Goal: Task Accomplishment & Management: Manage account settings

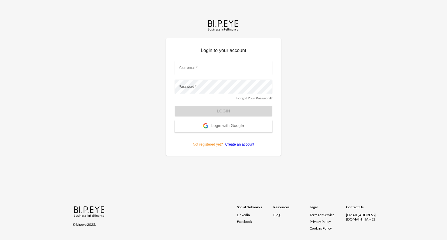
click at [232, 125] on span "Login with Google" at bounding box center [227, 126] width 33 height 6
click at [226, 126] on span "Login with Google" at bounding box center [227, 126] width 33 height 6
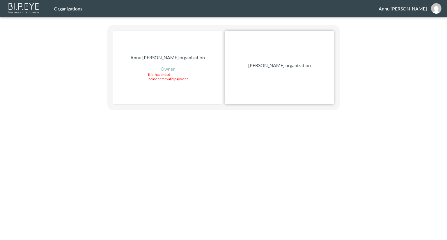
click at [281, 66] on p "Nadia Senft organization" at bounding box center [279, 65] width 63 height 7
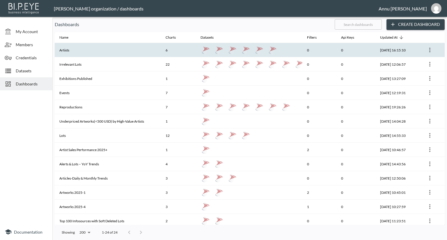
click at [96, 53] on th "Artists" at bounding box center [108, 50] width 106 height 14
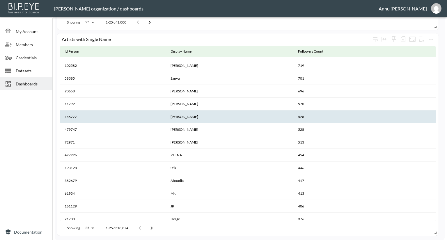
scroll to position [157, 0]
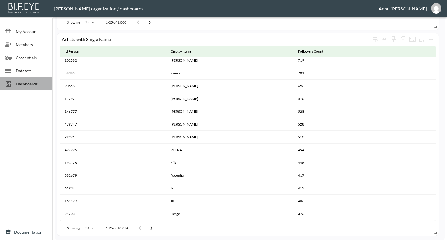
click at [29, 84] on span "Dashboards" at bounding box center [32, 84] width 32 height 6
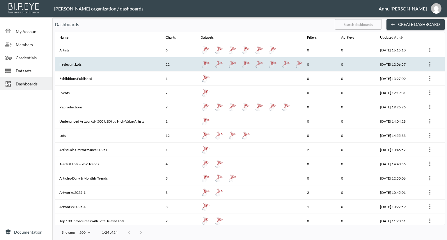
click at [75, 62] on th "Irrelevant Lots" at bounding box center [108, 64] width 106 height 14
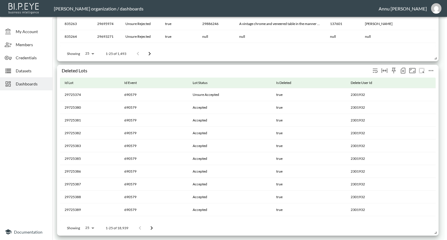
scroll to position [805, 0]
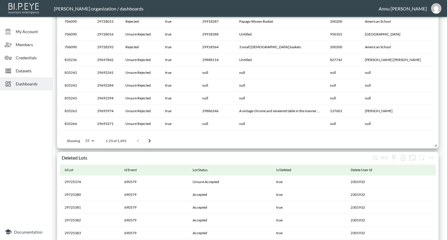
click at [27, 85] on span "Dashboards" at bounding box center [32, 84] width 32 height 6
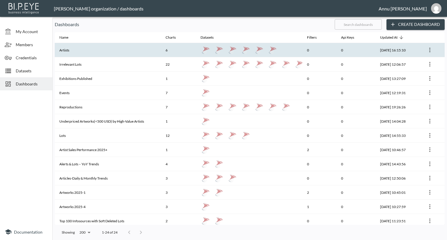
click at [98, 50] on th "Artists" at bounding box center [108, 50] width 106 height 14
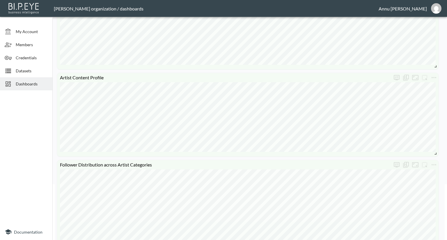
scroll to position [58, 0]
click at [437, 75] on icon "more" at bounding box center [434, 75] width 7 height 7
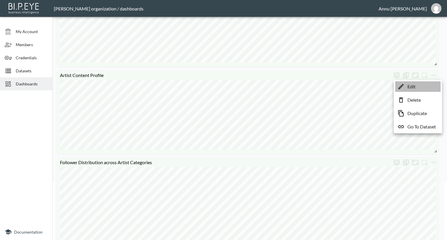
click at [426, 88] on li "Edit" at bounding box center [417, 87] width 45 height 10
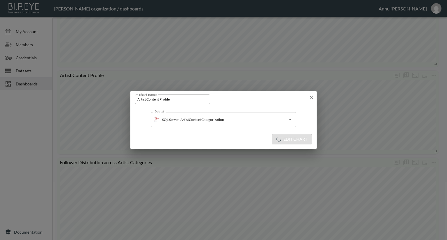
click at [312, 97] on icon "button" at bounding box center [311, 97] width 3 height 3
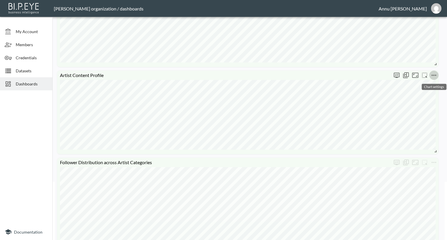
click at [432, 76] on icon "more" at bounding box center [434, 75] width 7 height 7
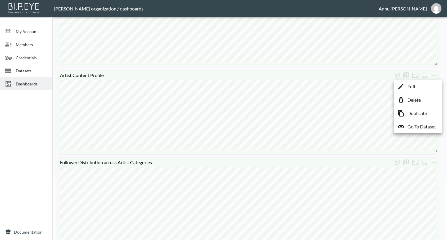
click at [422, 88] on li "Edit" at bounding box center [417, 87] width 45 height 10
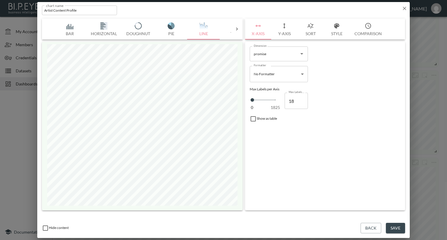
click at [71, 26] on img "button" at bounding box center [69, 25] width 23 height 7
click at [237, 28] on icon at bounding box center [237, 29] width 2 height 3
click at [46, 27] on icon at bounding box center [48, 29] width 6 height 6
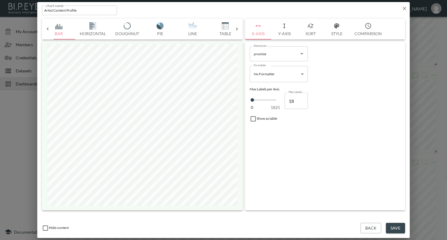
scroll to position [0, 0]
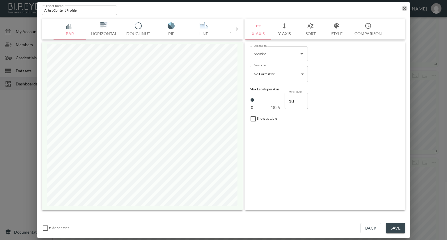
click at [403, 8] on icon "button" at bounding box center [405, 9] width 6 height 6
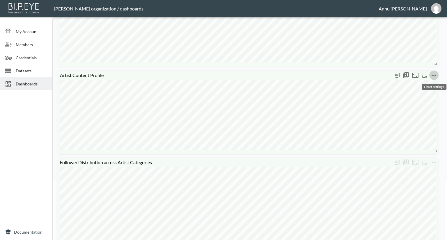
click at [437, 73] on icon "more" at bounding box center [434, 75] width 7 height 7
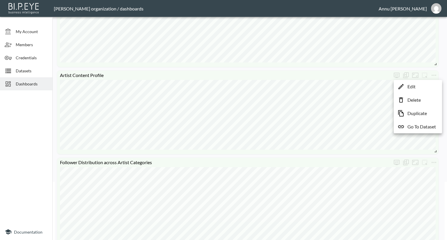
click at [418, 88] on li "Edit" at bounding box center [417, 87] width 45 height 10
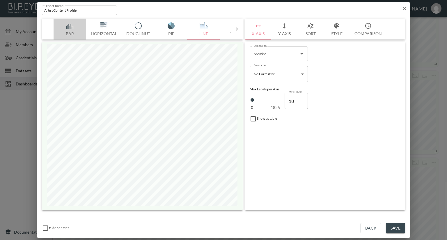
click at [70, 27] on img "button" at bounding box center [69, 25] width 23 height 7
click at [69, 27] on img "button" at bounding box center [69, 25] width 23 height 7
click at [404, 10] on icon "button" at bounding box center [405, 9] width 6 height 6
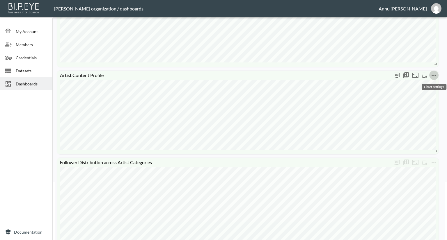
click at [433, 76] on icon "more" at bounding box center [434, 75] width 7 height 7
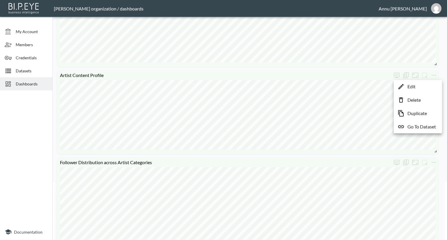
click at [428, 87] on li "Edit" at bounding box center [417, 87] width 45 height 10
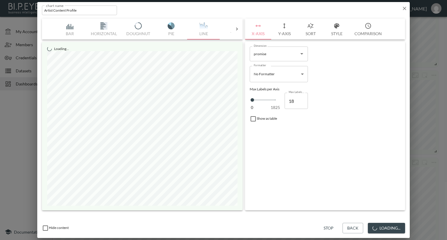
click at [334, 33] on button "Style" at bounding box center [337, 29] width 26 height 21
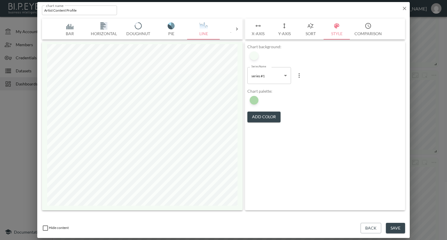
click at [312, 33] on button "Sort" at bounding box center [311, 29] width 26 height 21
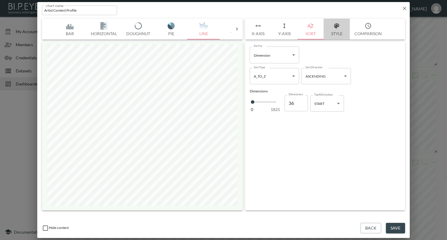
click at [334, 33] on button "Style" at bounding box center [337, 29] width 26 height 21
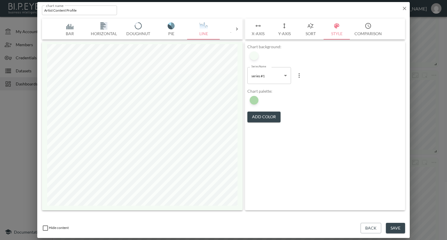
click at [68, 26] on img "button" at bounding box center [69, 25] width 23 height 7
click at [239, 29] on icon at bounding box center [237, 29] width 6 height 6
click at [46, 29] on icon at bounding box center [48, 29] width 6 height 6
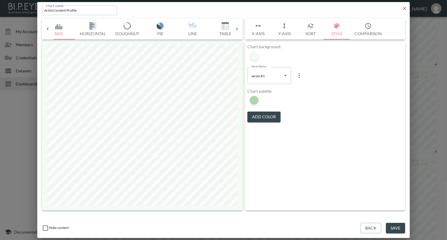
scroll to position [0, 0]
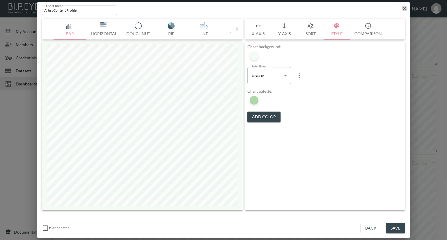
click at [404, 10] on icon "button" at bounding box center [405, 9] width 6 height 6
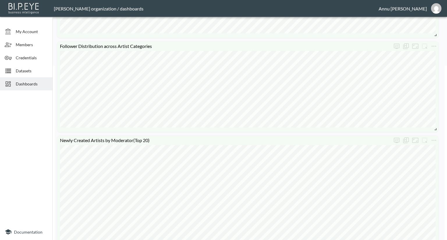
scroll to position [146, 0]
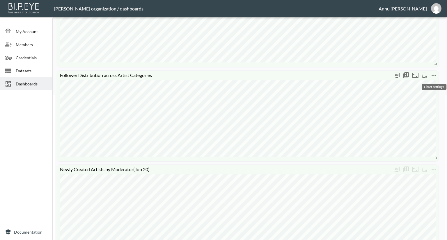
click at [435, 74] on icon "more" at bounding box center [434, 75] width 7 height 7
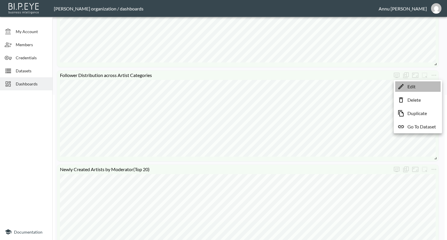
click at [422, 84] on li "Edit" at bounding box center [417, 87] width 45 height 10
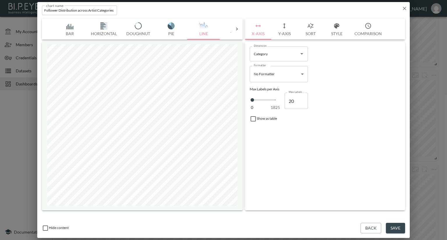
click at [70, 28] on img "button" at bounding box center [69, 25] width 23 height 7
click at [396, 228] on button "Save" at bounding box center [395, 228] width 19 height 11
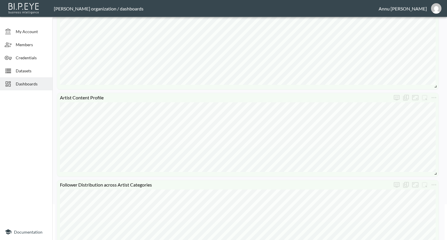
scroll to position [29, 0]
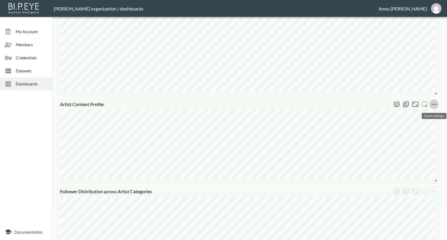
click at [434, 104] on icon "more" at bounding box center [434, 104] width 7 height 7
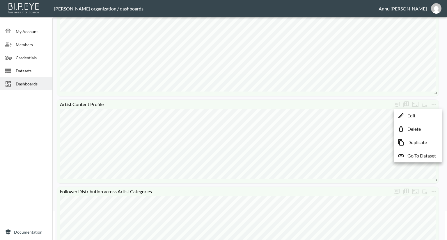
click at [420, 117] on li "Edit" at bounding box center [417, 116] width 45 height 10
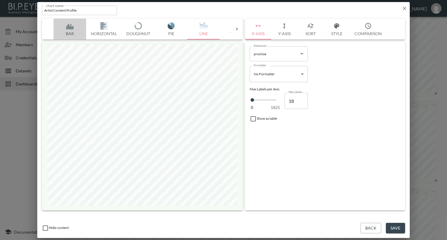
click at [69, 28] on img "button" at bounding box center [69, 25] width 23 height 7
click at [103, 26] on img "button" at bounding box center [103, 25] width 23 height 7
click at [403, 9] on icon "button" at bounding box center [405, 9] width 6 height 6
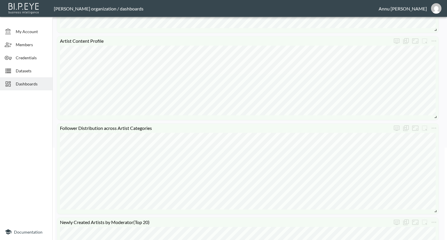
scroll to position [58, 0]
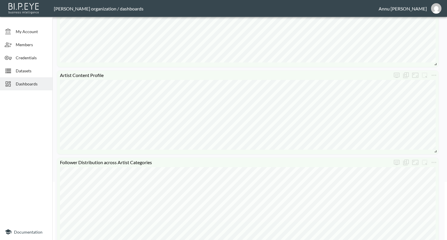
click at [30, 126] on div at bounding box center [26, 158] width 52 height 131
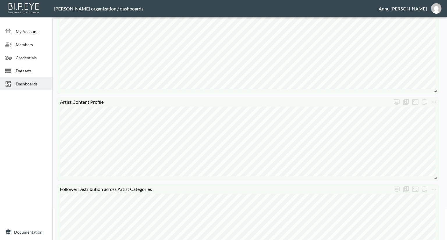
scroll to position [0, 0]
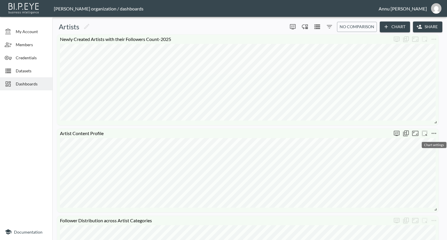
click at [432, 134] on icon "more" at bounding box center [434, 133] width 5 height 1
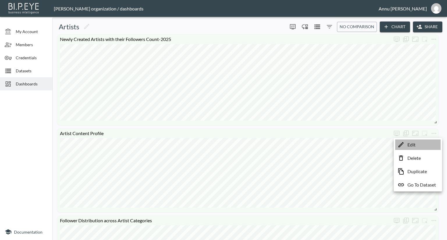
click at [428, 145] on li "Edit" at bounding box center [417, 145] width 45 height 10
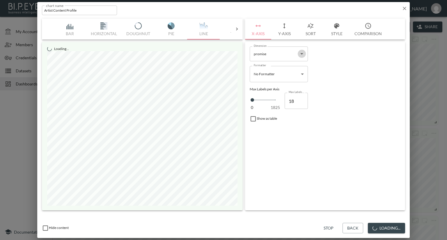
click at [301, 55] on icon "Open" at bounding box center [301, 53] width 7 height 7
click at [321, 63] on div "Dimension promise Dimension" at bounding box center [324, 53] width 155 height 19
click at [404, 9] on icon "button" at bounding box center [405, 9] width 6 height 6
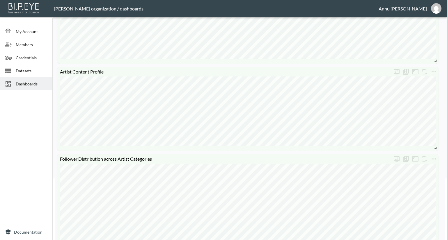
scroll to position [58, 0]
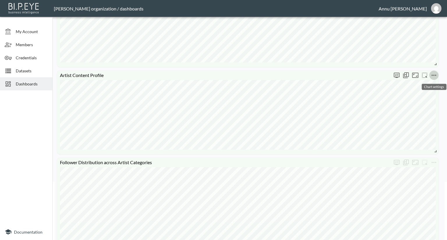
click at [432, 75] on icon "more" at bounding box center [434, 75] width 5 height 1
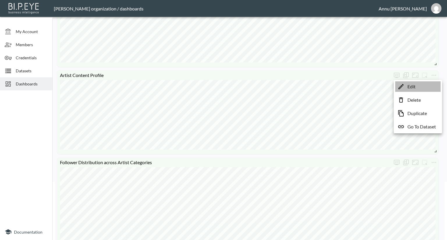
click at [427, 87] on li "Edit" at bounding box center [417, 87] width 45 height 10
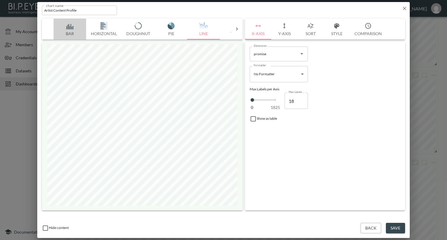
click at [69, 27] on img "button" at bounding box center [69, 25] width 23 height 7
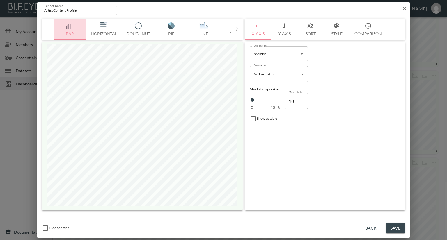
click at [69, 27] on img "button" at bounding box center [69, 25] width 23 height 7
click at [235, 30] on icon at bounding box center [237, 29] width 6 height 6
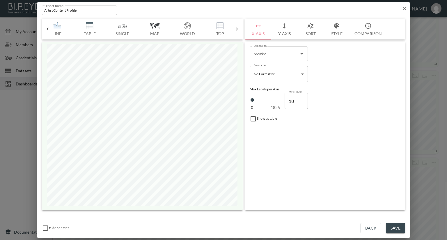
scroll to position [0, 166]
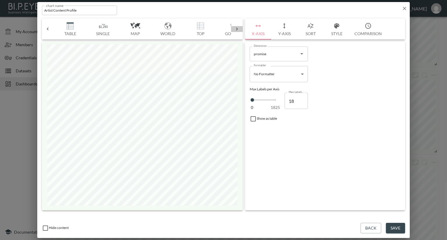
click at [240, 28] on div at bounding box center [237, 29] width 12 height 6
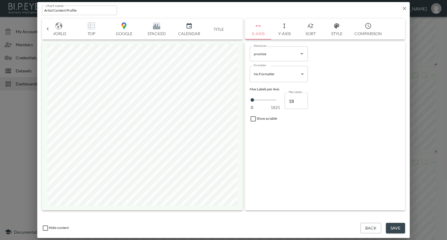
click at [403, 8] on icon "button" at bounding box center [405, 9] width 6 height 6
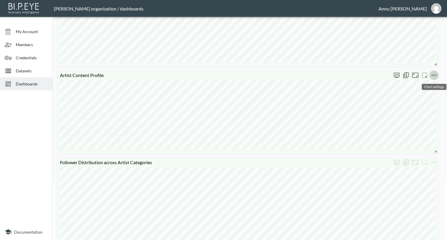
click at [433, 75] on icon "more" at bounding box center [434, 75] width 7 height 7
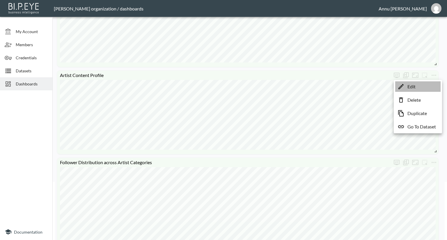
click at [424, 87] on li "Edit" at bounding box center [417, 87] width 45 height 10
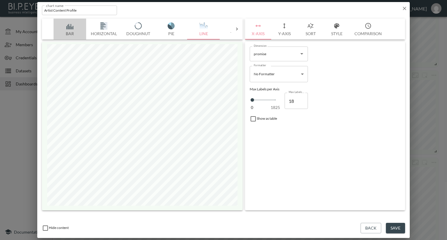
click at [72, 27] on img "button" at bounding box center [69, 25] width 23 height 7
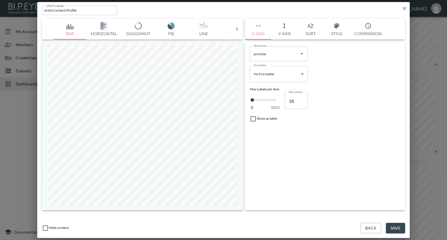
click at [72, 27] on img "button" at bounding box center [69, 25] width 23 height 7
click at [405, 8] on icon "button" at bounding box center [404, 8] width 3 height 3
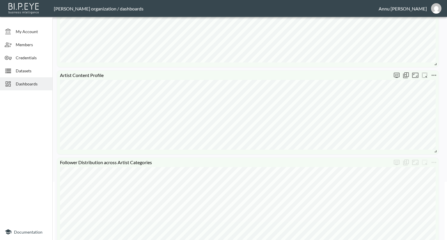
click at [437, 76] on icon "more" at bounding box center [434, 75] width 7 height 7
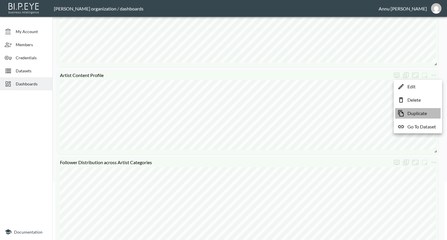
click at [422, 112] on p "Duplicate" at bounding box center [418, 113] width 20 height 7
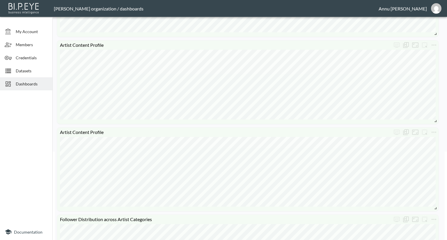
scroll to position [87, 0]
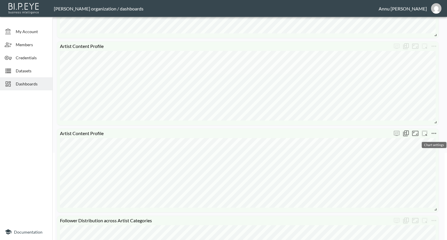
click at [436, 132] on icon "more" at bounding box center [434, 133] width 7 height 7
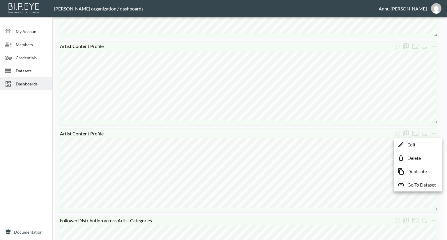
click at [422, 144] on li "Edit" at bounding box center [417, 145] width 45 height 10
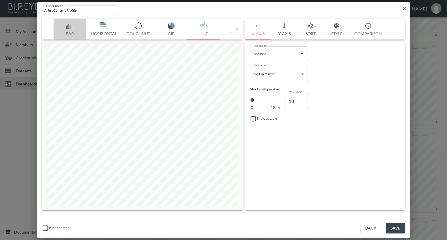
click at [70, 28] on img "button" at bounding box center [69, 25] width 23 height 7
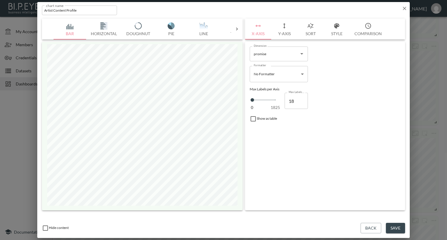
click at [70, 28] on img "button" at bounding box center [69, 25] width 23 height 7
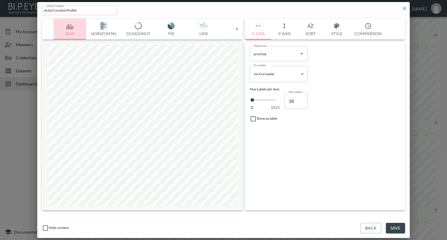
click at [70, 28] on img "button" at bounding box center [69, 25] width 23 height 7
click at [401, 9] on div "chart name Artist Content Profile chart name" at bounding box center [223, 9] width 373 height 14
click at [407, 10] on icon "button" at bounding box center [405, 9] width 6 height 6
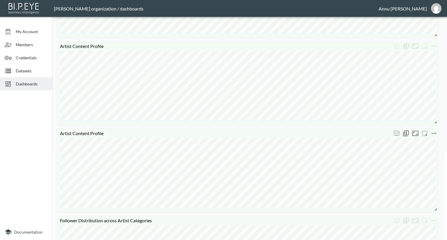
click at [433, 132] on icon "more" at bounding box center [434, 133] width 7 height 7
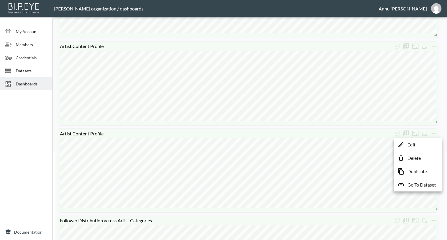
click at [418, 158] on p "Delete" at bounding box center [414, 158] width 13 height 7
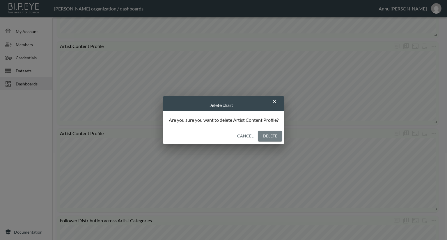
click at [277, 139] on button "Delete" at bounding box center [270, 136] width 24 height 11
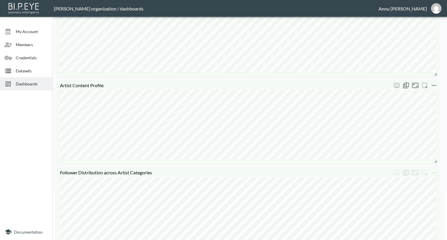
scroll to position [0, 0]
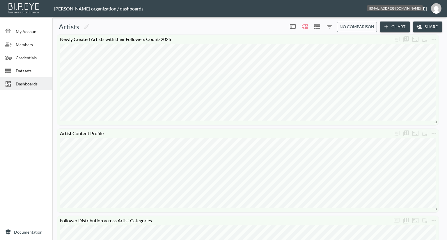
click at [437, 11] on img "annu@mutualart.com" at bounding box center [436, 8] width 10 height 10
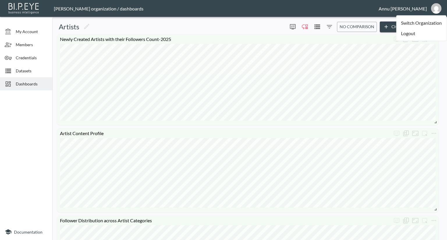
click at [408, 36] on li "Logout" at bounding box center [422, 33] width 50 height 10
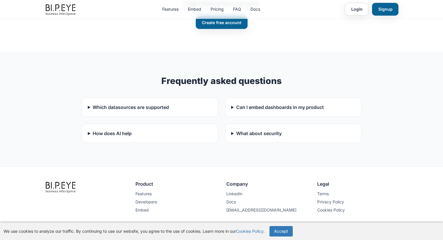
scroll to position [1664, 0]
click at [270, 155] on section "Frequently asked questions Which datasources are supported Postgres, MySQL, Big…" at bounding box center [221, 110] width 443 height 114
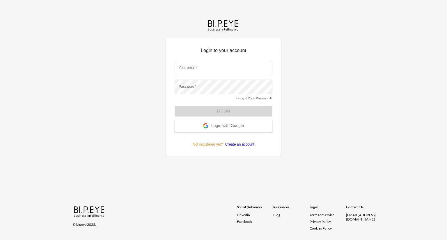
click at [218, 126] on span "Login with Google" at bounding box center [227, 126] width 33 height 6
click at [232, 125] on span "Login with Google" at bounding box center [227, 126] width 33 height 6
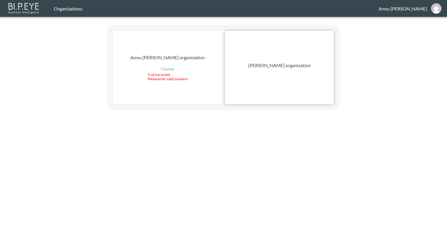
click at [294, 67] on p "[PERSON_NAME] organization" at bounding box center [279, 65] width 63 height 7
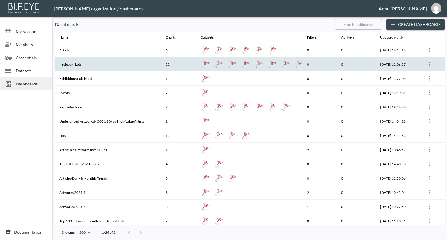
click at [128, 61] on th "Irrelevant Lots" at bounding box center [108, 64] width 106 height 14
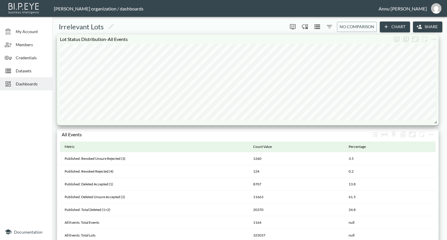
scroll to position [116, 0]
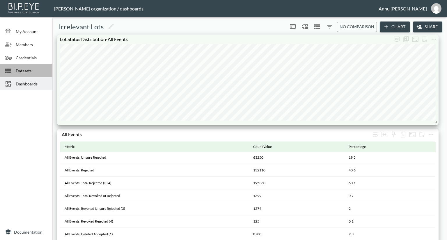
click at [40, 71] on span "Datasets" at bounding box center [32, 71] width 32 height 6
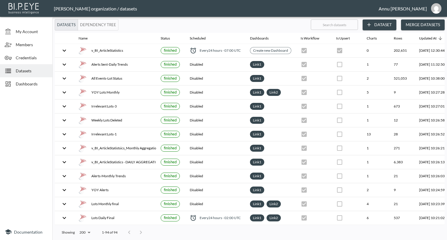
click at [42, 88] on div "Dashboards" at bounding box center [26, 83] width 52 height 13
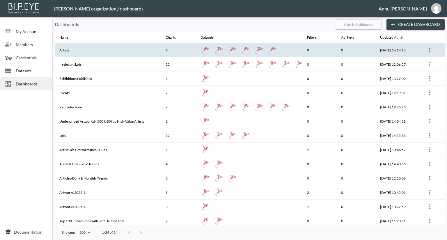
click at [77, 53] on th "Artists" at bounding box center [108, 50] width 106 height 14
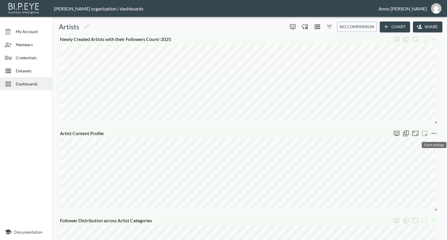
click at [432, 133] on icon "more" at bounding box center [434, 133] width 5 height 1
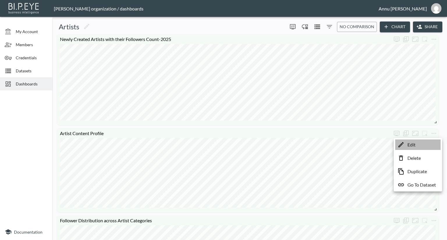
click at [425, 144] on li "Edit" at bounding box center [417, 145] width 45 height 10
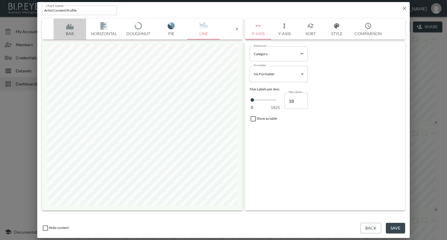
click at [70, 26] on img "button" at bounding box center [69, 25] width 23 height 7
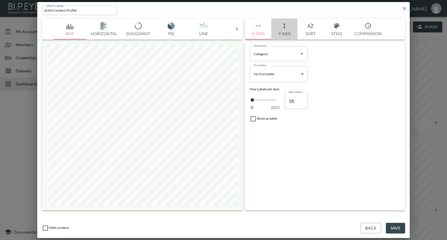
click at [285, 33] on button "Y-Axis" at bounding box center [284, 29] width 26 height 21
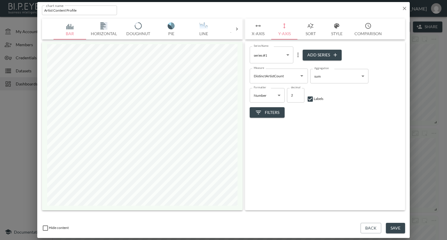
click at [256, 33] on button "X-Axis" at bounding box center [258, 29] width 26 height 21
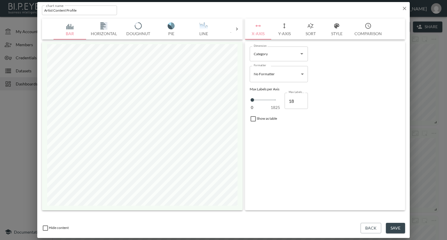
type input "19"
click at [302, 99] on input "19" at bounding box center [296, 101] width 23 height 16
type input "20"
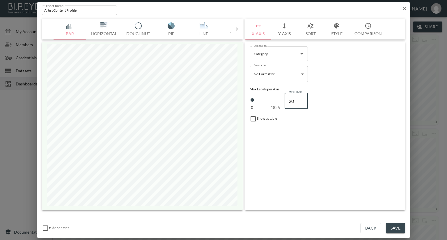
click at [302, 99] on input "20" at bounding box center [296, 101] width 23 height 16
type input "21"
click at [302, 99] on input "21" at bounding box center [296, 101] width 23 height 16
type input "22"
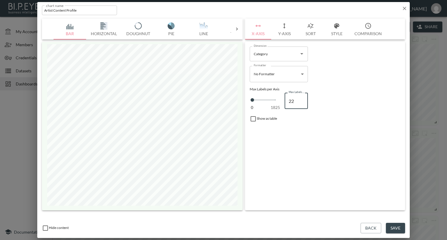
type input "22"
click at [302, 99] on input "22" at bounding box center [296, 101] width 23 height 16
type input "23"
click at [302, 99] on input "23" at bounding box center [296, 101] width 23 height 16
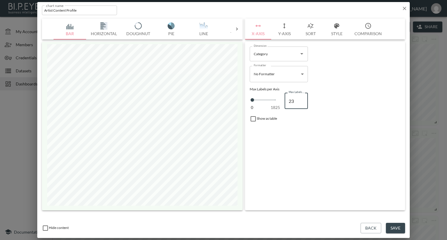
type input "24"
click at [302, 99] on input "24" at bounding box center [296, 101] width 23 height 16
type input "25"
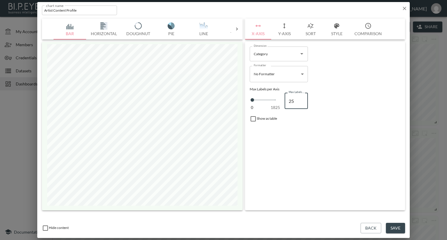
click at [302, 99] on input "25" at bounding box center [296, 101] width 23 height 16
click at [397, 227] on button "Save" at bounding box center [395, 228] width 19 height 11
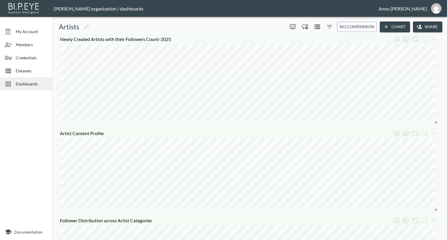
click at [33, 82] on span "Dashboards" at bounding box center [32, 84] width 32 height 6
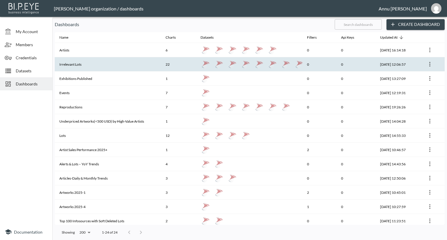
click at [69, 66] on th "Irrelevant Lots" at bounding box center [108, 64] width 106 height 14
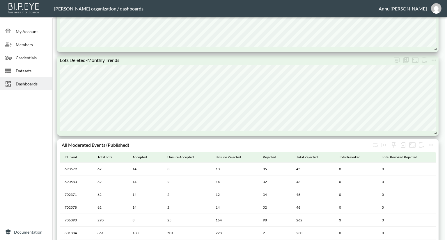
scroll to position [699, 0]
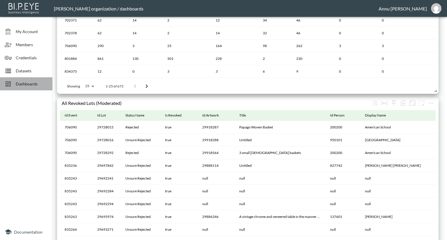
click at [36, 84] on span "Dashboards" at bounding box center [32, 84] width 32 height 6
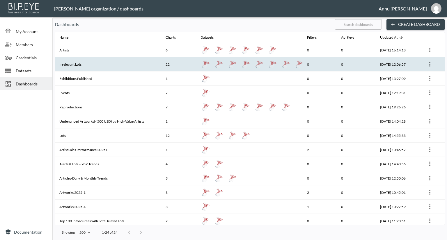
click at [78, 63] on th "Irrelevant Lots" at bounding box center [108, 64] width 106 height 14
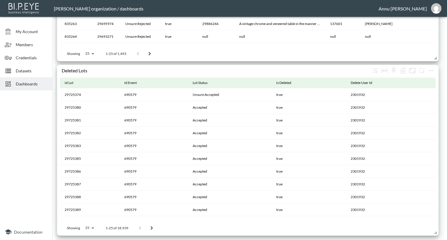
scroll to position [659, 0]
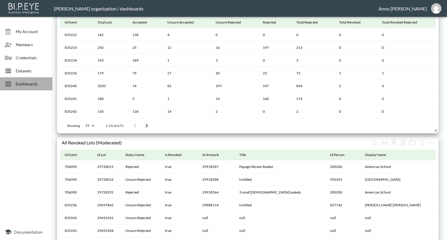
click at [40, 79] on div "Dashboards" at bounding box center [26, 83] width 52 height 13
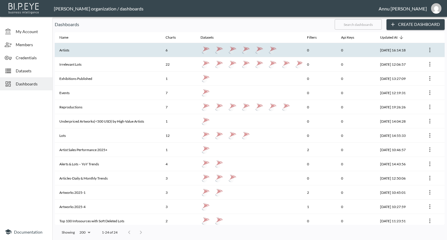
click at [76, 51] on th "Artists" at bounding box center [108, 50] width 106 height 14
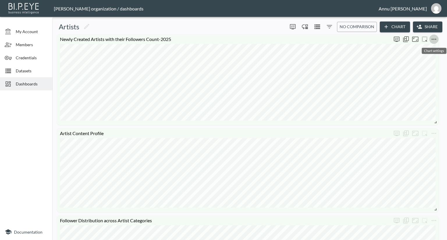
click at [432, 40] on icon "more" at bounding box center [434, 39] width 7 height 7
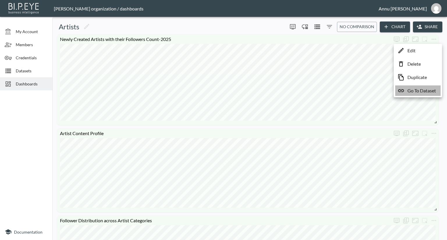
click at [421, 90] on p "Go To Dataset" at bounding box center [422, 90] width 29 height 7
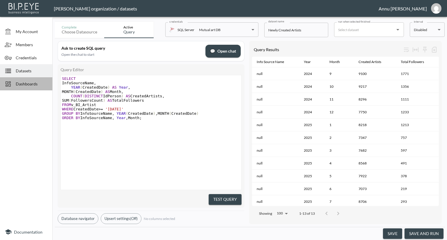
click at [38, 84] on span "Dashboards" at bounding box center [32, 84] width 32 height 6
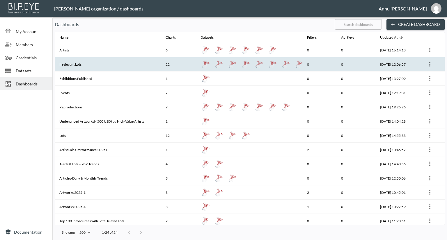
click at [91, 66] on th "Irrelevant Lots" at bounding box center [108, 64] width 106 height 14
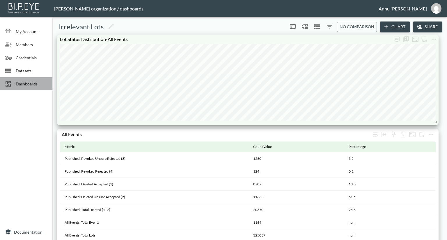
click at [33, 81] on span "Dashboards" at bounding box center [32, 84] width 32 height 6
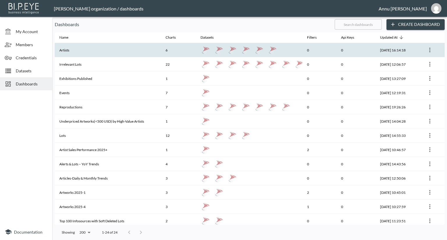
click at [91, 54] on th "Artists" at bounding box center [108, 50] width 106 height 14
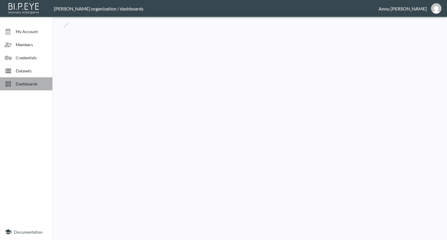
click at [35, 84] on span "Dashboards" at bounding box center [32, 84] width 32 height 6
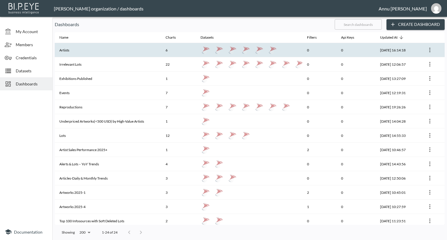
click at [89, 52] on th "Artists" at bounding box center [108, 50] width 106 height 14
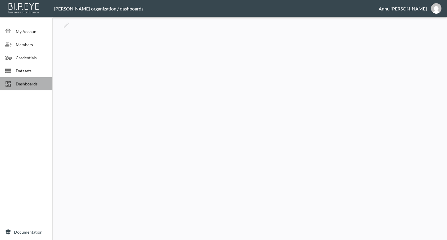
click at [39, 86] on span "Dashboards" at bounding box center [32, 84] width 32 height 6
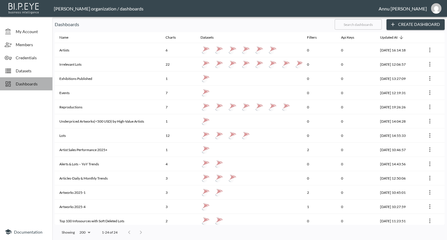
click at [39, 86] on span "Dashboards" at bounding box center [32, 84] width 32 height 6
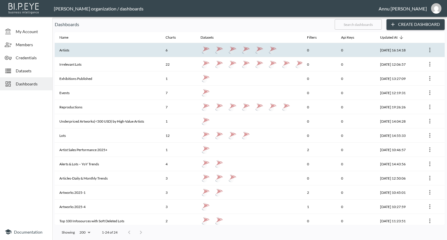
click at [72, 51] on th "Artists" at bounding box center [108, 50] width 106 height 14
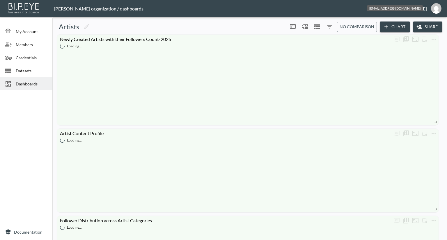
click at [435, 8] on img "annu@mutualart.com" at bounding box center [436, 8] width 10 height 10
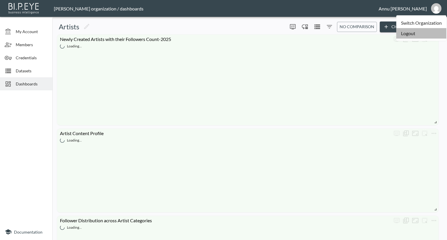
click at [409, 35] on li "Logout" at bounding box center [422, 33] width 50 height 10
